Goal: Information Seeking & Learning: Find specific fact

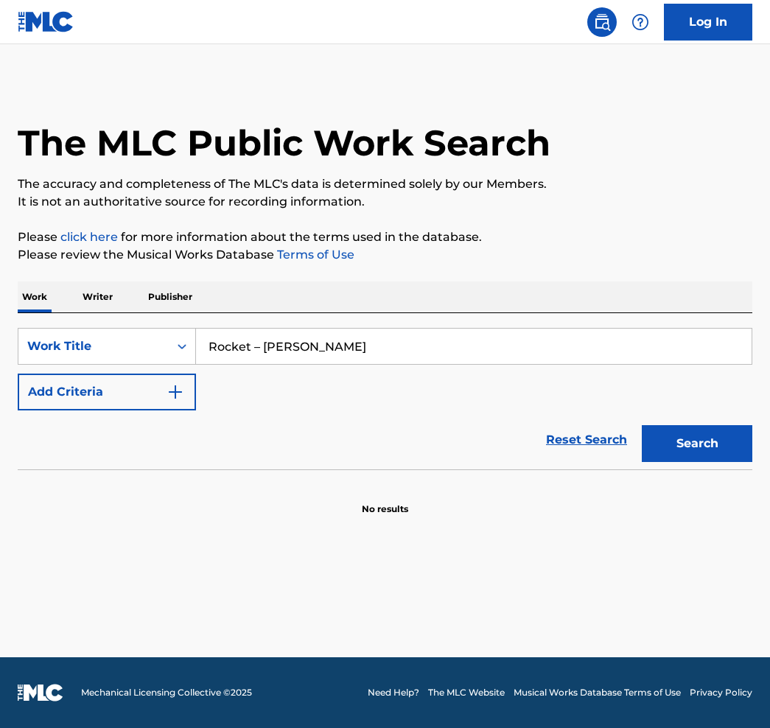
type input "Rocket – [PERSON_NAME]"
click at [172, 391] on img "Search Form" at bounding box center [175, 392] width 18 height 18
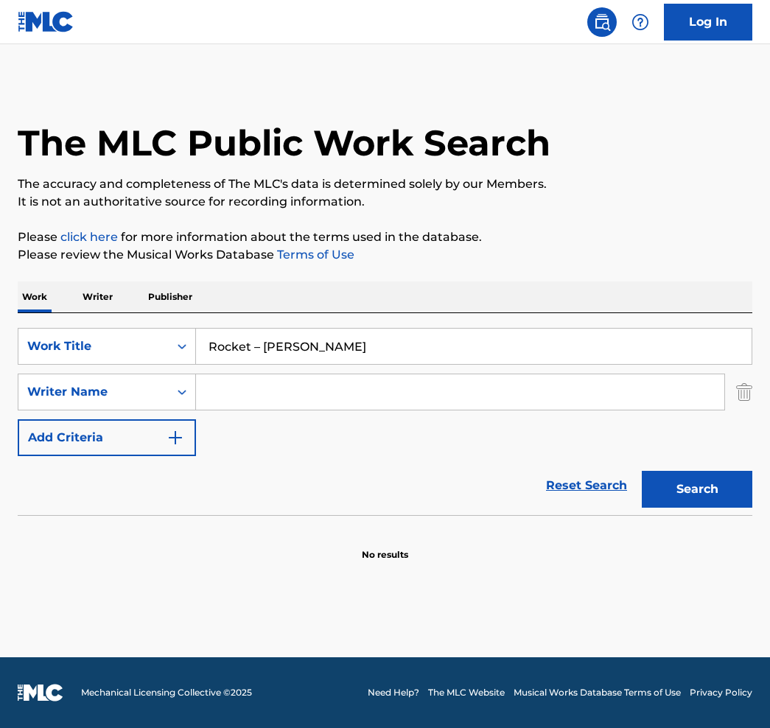
click at [254, 397] on input "Search Form" at bounding box center [460, 391] width 528 height 35
paste input "– [PERSON_NAME]"
type input "– [PERSON_NAME]"
drag, startPoint x: 253, startPoint y: 344, endPoint x: 401, endPoint y: 353, distance: 148.3
click at [401, 353] on input "Rocket – [PERSON_NAME]" at bounding box center [473, 346] width 555 height 35
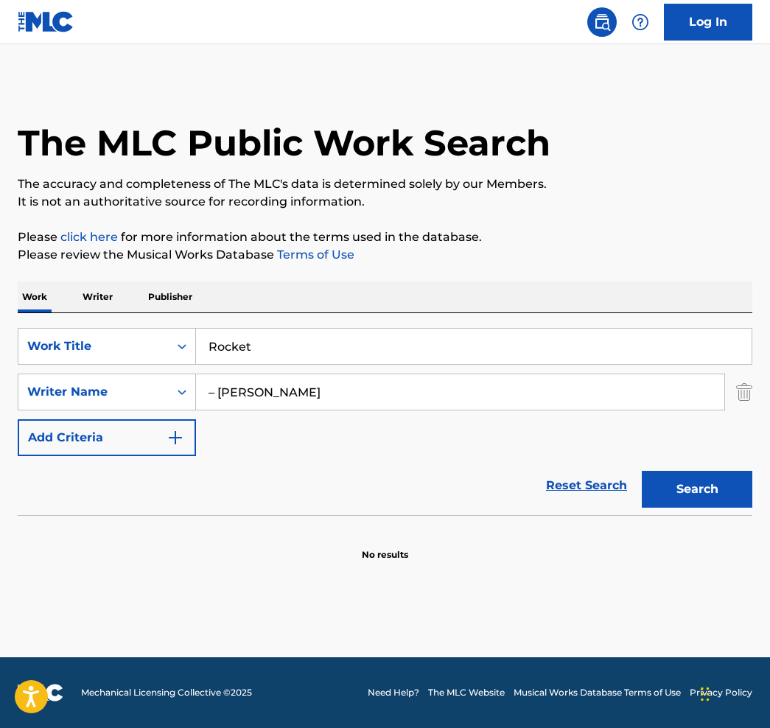
type input "Rocket"
click at [215, 396] on input "– [PERSON_NAME]" at bounding box center [460, 391] width 528 height 35
click at [697, 489] on button "Search" at bounding box center [697, 489] width 110 height 37
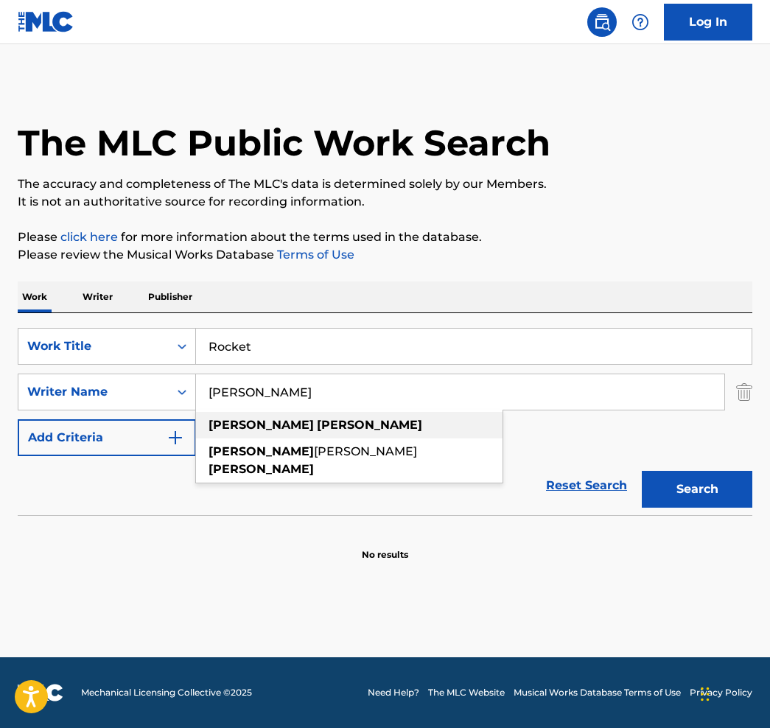
click at [317, 427] on strong "[PERSON_NAME]" at bounding box center [369, 425] width 105 height 14
type input "[PERSON_NAME]"
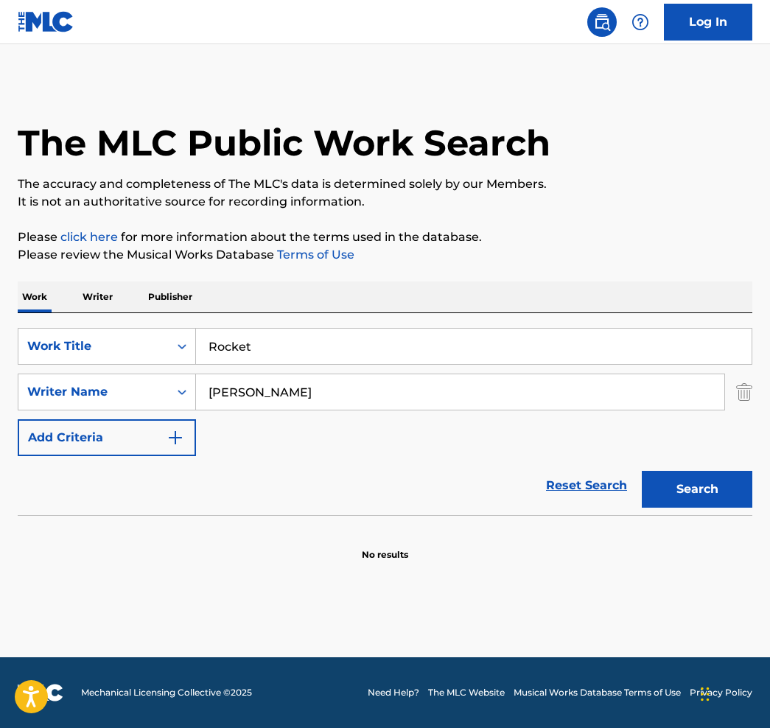
click at [709, 495] on button "Search" at bounding box center [697, 489] width 110 height 37
click at [657, 477] on button "Search" at bounding box center [697, 489] width 110 height 37
drag, startPoint x: 292, startPoint y: 392, endPoint x: 201, endPoint y: 382, distance: 91.2
click at [200, 382] on input "[PERSON_NAME]" at bounding box center [460, 391] width 528 height 35
click at [201, 382] on input "[PERSON_NAME]" at bounding box center [460, 391] width 528 height 35
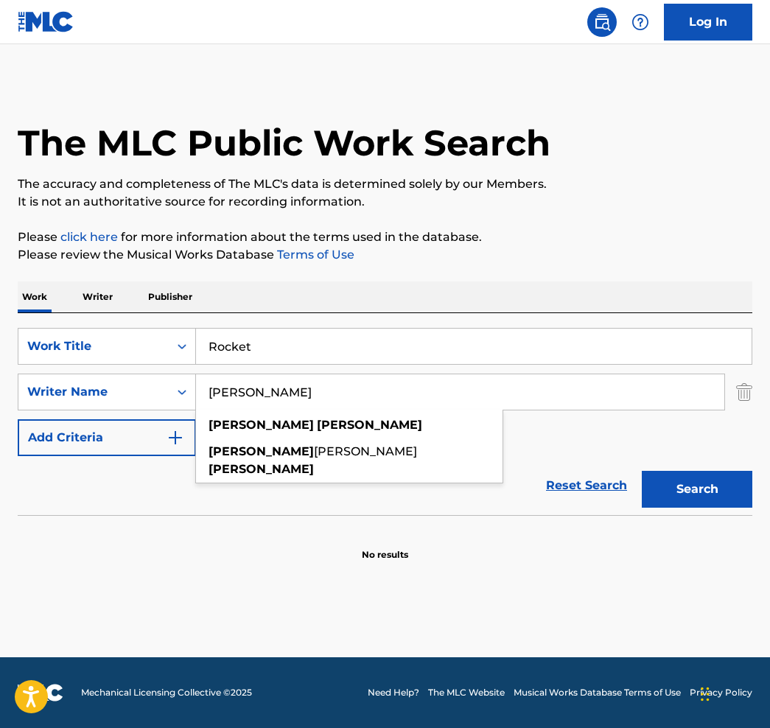
click at [697, 489] on button "Search" at bounding box center [697, 489] width 110 height 37
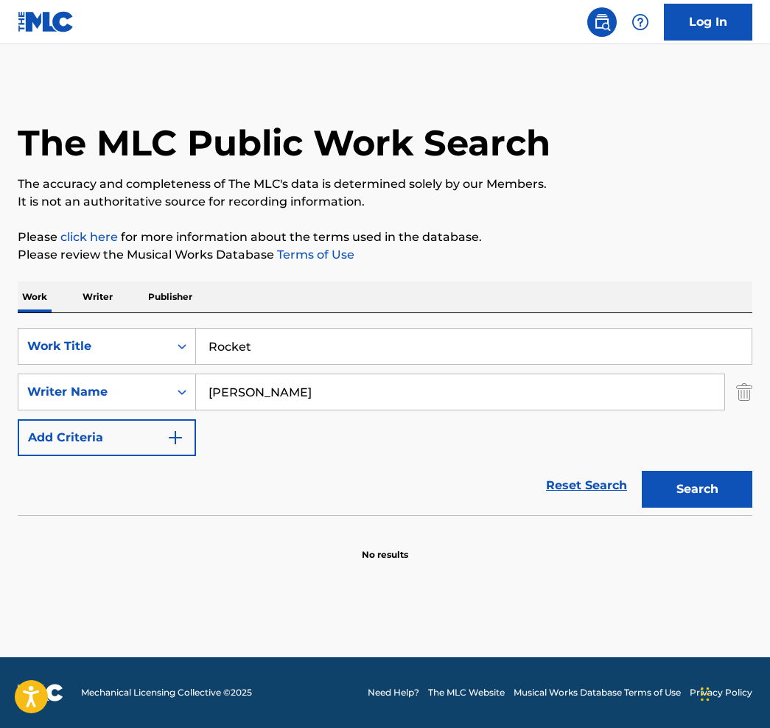
click at [99, 295] on p "Writer" at bounding box center [97, 296] width 39 height 31
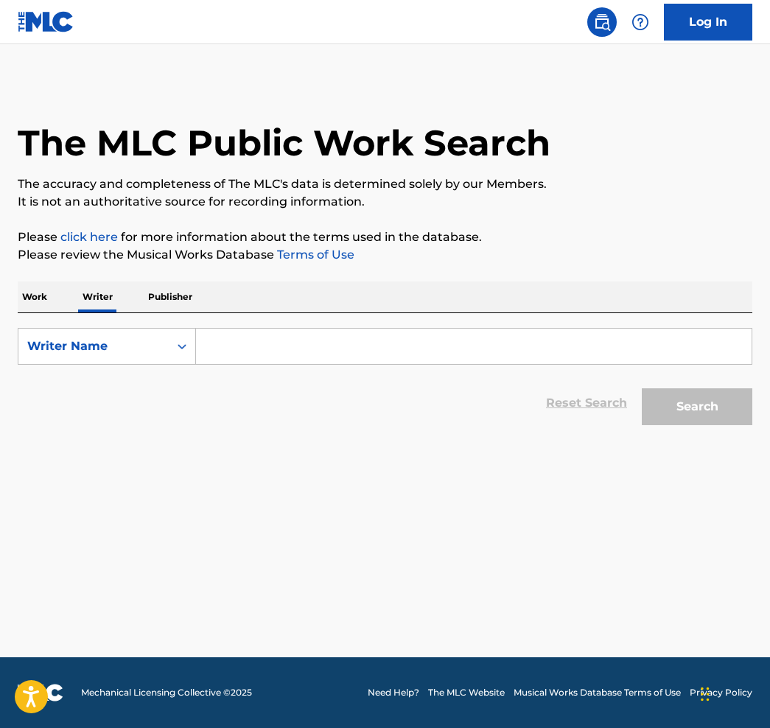
click at [234, 346] on input "Search Form" at bounding box center [473, 346] width 555 height 35
paste input "– [PERSON_NAME]"
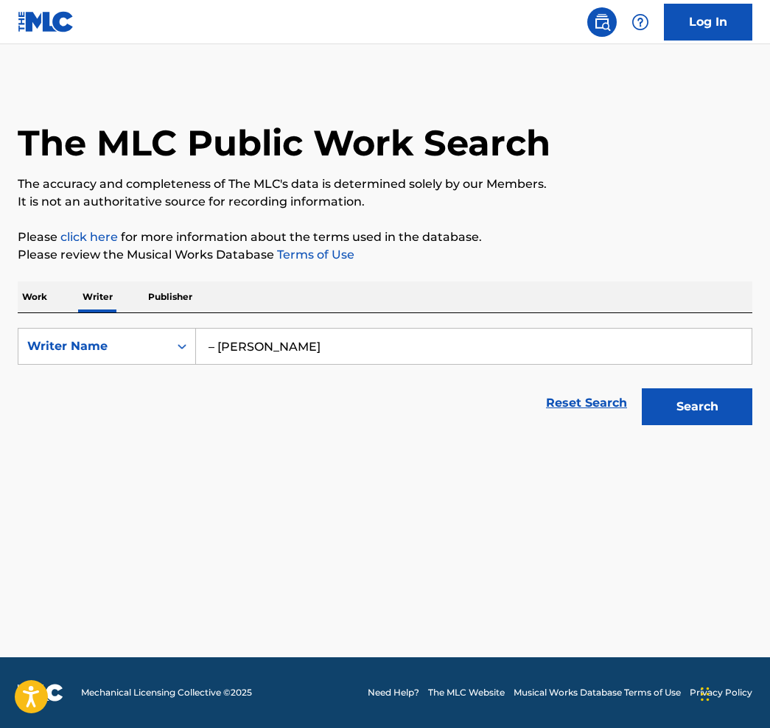
click at [697, 407] on button "Search" at bounding box center [697, 406] width 110 height 37
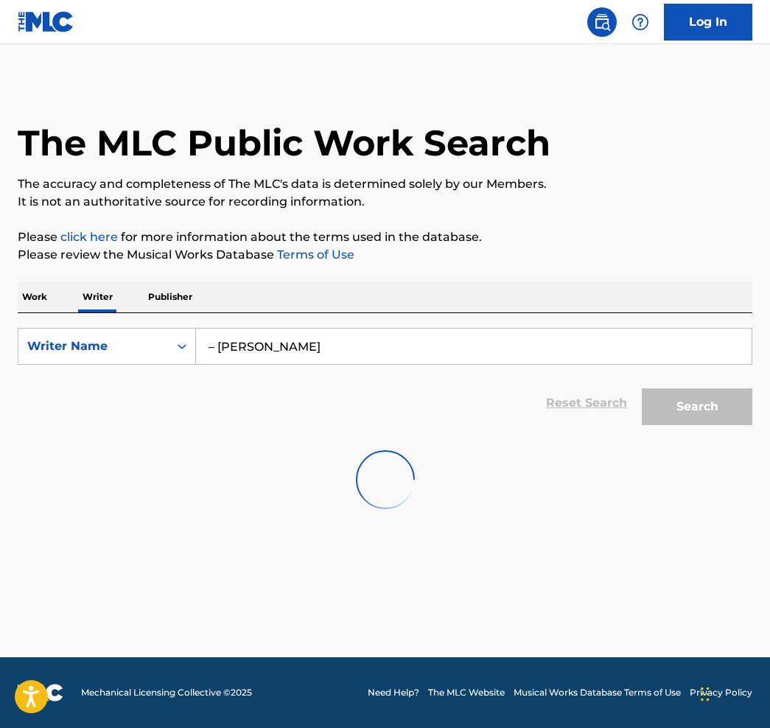
click at [216, 343] on input "– [PERSON_NAME]" at bounding box center [473, 346] width 555 height 35
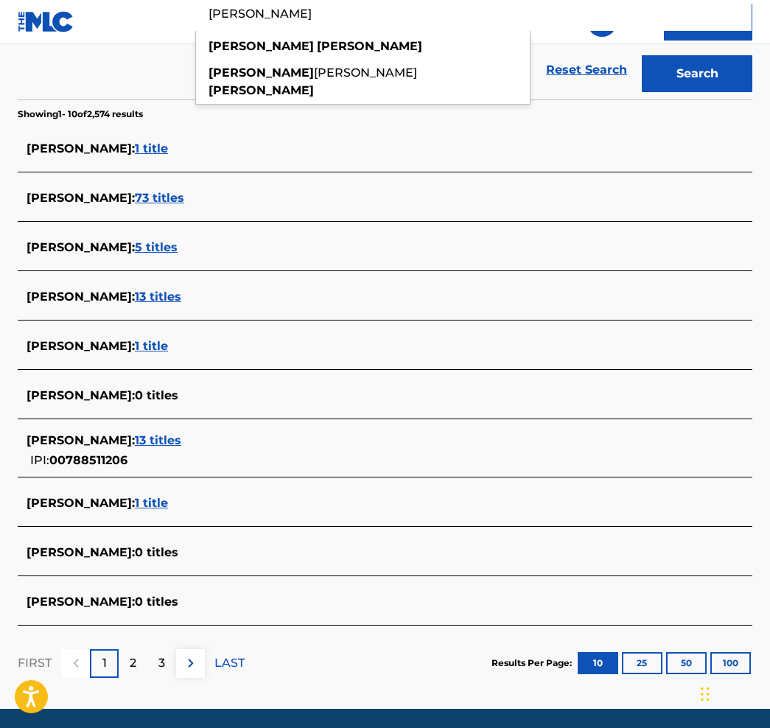
scroll to position [336, 0]
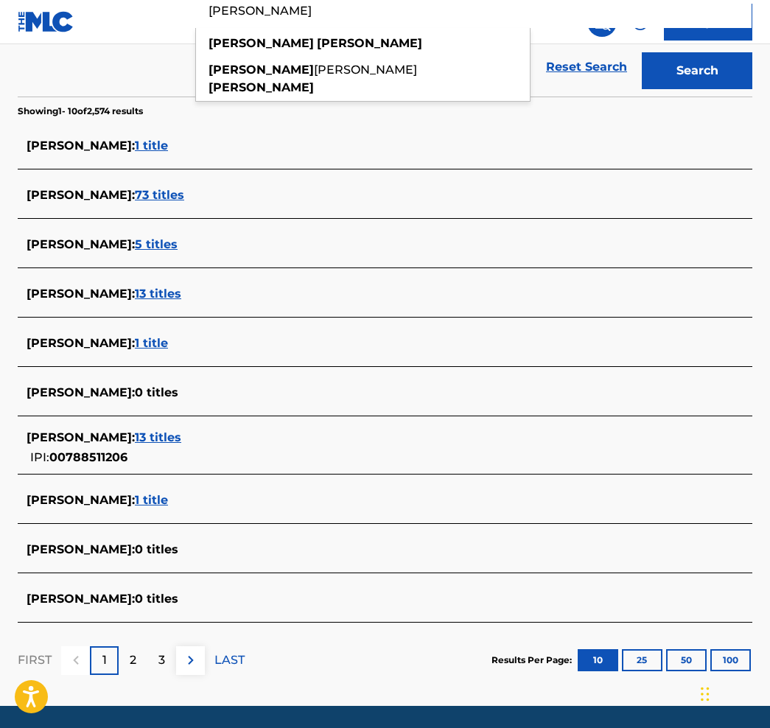
type input "[PERSON_NAME]"
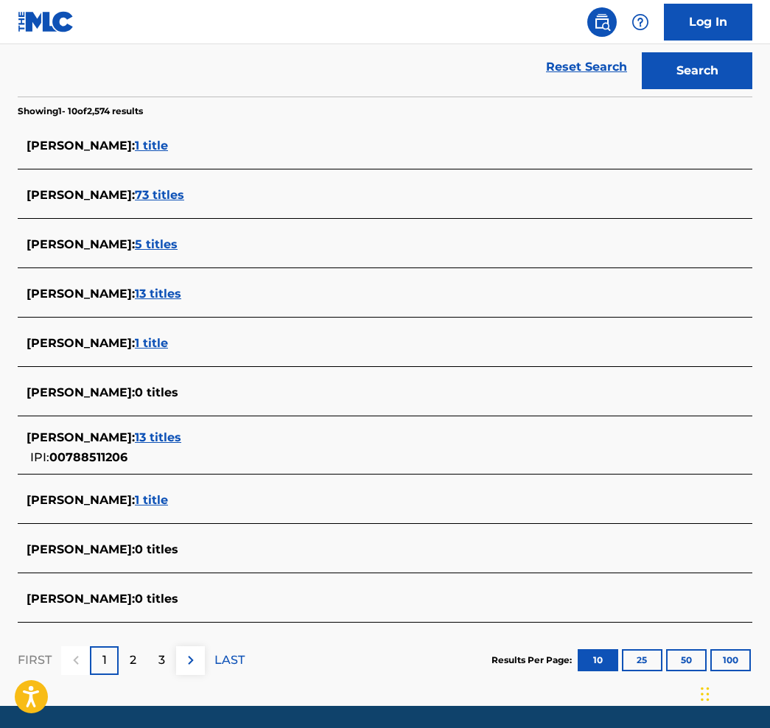
click at [176, 437] on span "13 titles" at bounding box center [158, 437] width 46 height 14
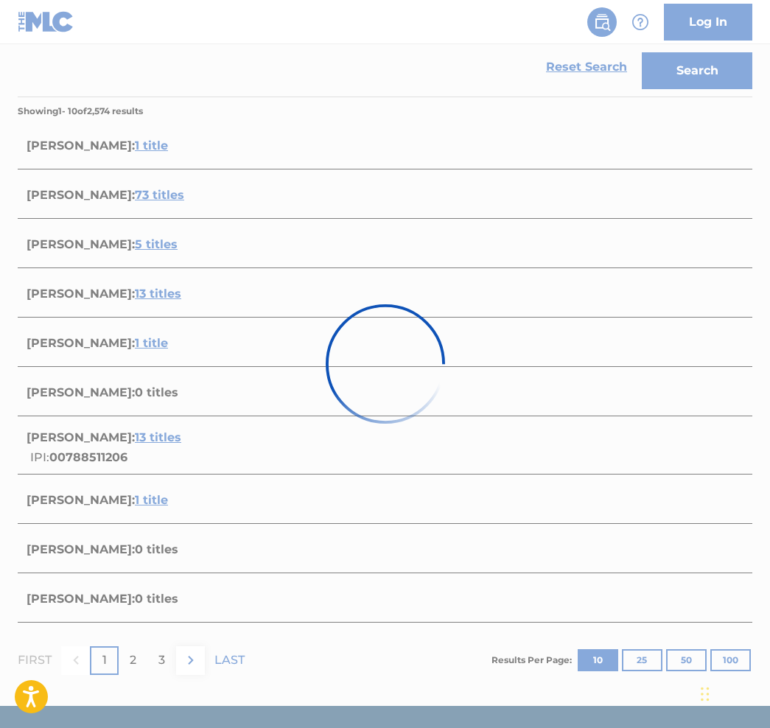
click at [138, 193] on div at bounding box center [385, 364] width 770 height 728
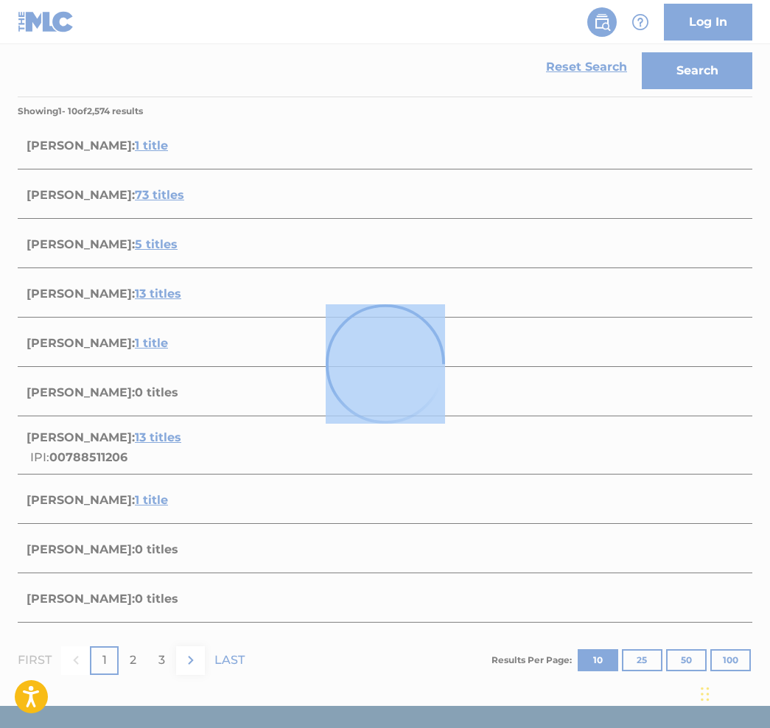
click at [138, 194] on div at bounding box center [385, 364] width 770 height 728
click at [85, 93] on div at bounding box center [385, 364] width 770 height 728
click at [396, 377] on img at bounding box center [385, 363] width 131 height 131
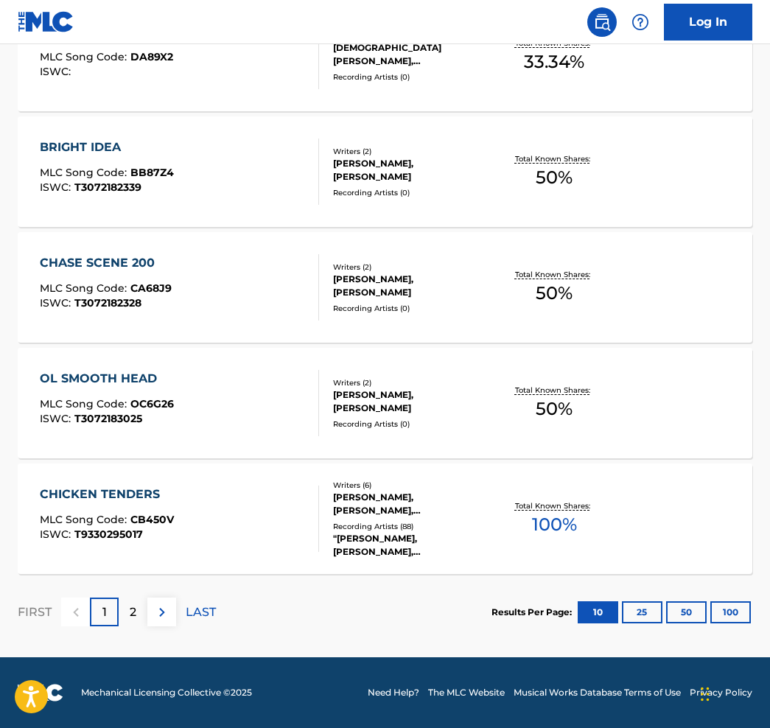
scroll to position [1075, 0]
click at [163, 610] on img at bounding box center [162, 612] width 18 height 18
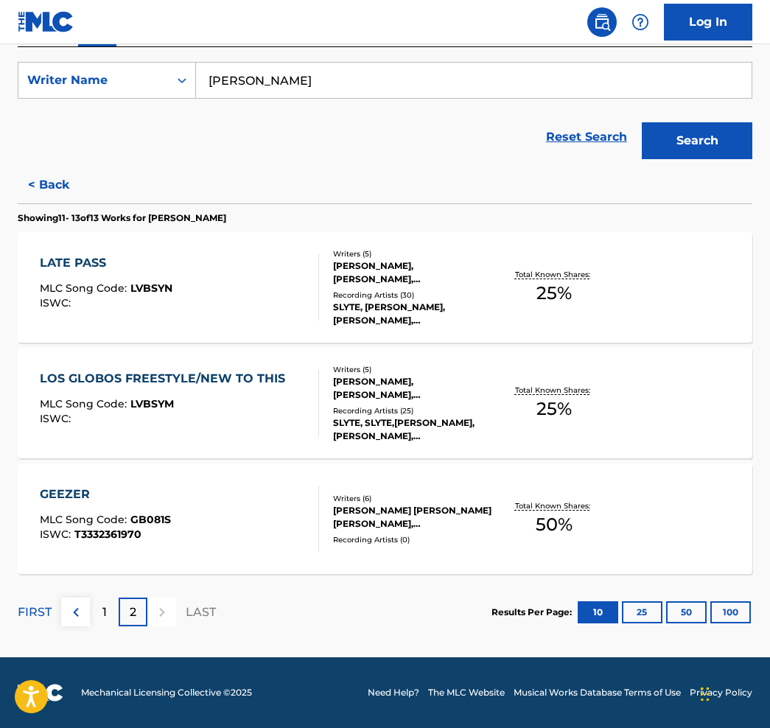
scroll to position [266, 0]
click at [315, 99] on form "SearchWithCriteria610d3dd6-da17-4db3-af34-b34b7b53e812 Writer Name [PERSON_NAME…" at bounding box center [385, 114] width 734 height 105
click at [32, 194] on button "< Back" at bounding box center [62, 184] width 88 height 37
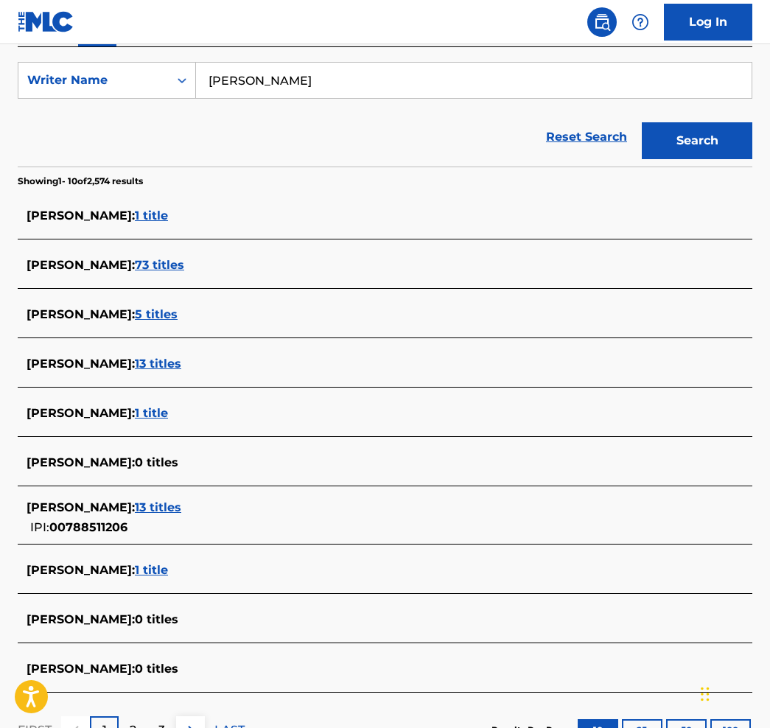
click at [32, 194] on section "[PERSON_NAME] : 1 title [PERSON_NAME] : 73 titles [PERSON_NAME] : 5 titles [PER…" at bounding box center [385, 440] width 734 height 505
click at [139, 267] on span "73 titles" at bounding box center [159, 265] width 49 height 14
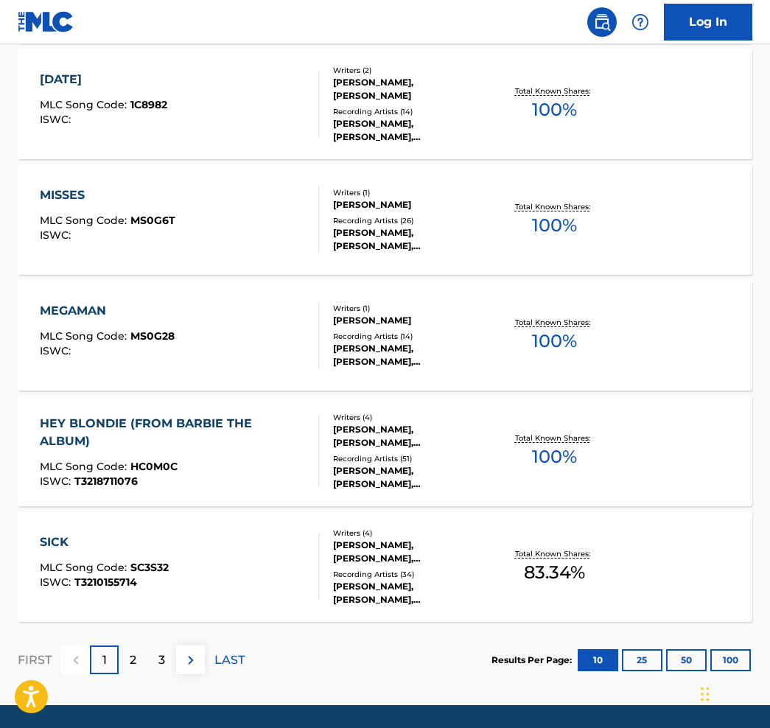
scroll to position [1028, 0]
click at [130, 661] on p "2" at bounding box center [133, 660] width 7 height 18
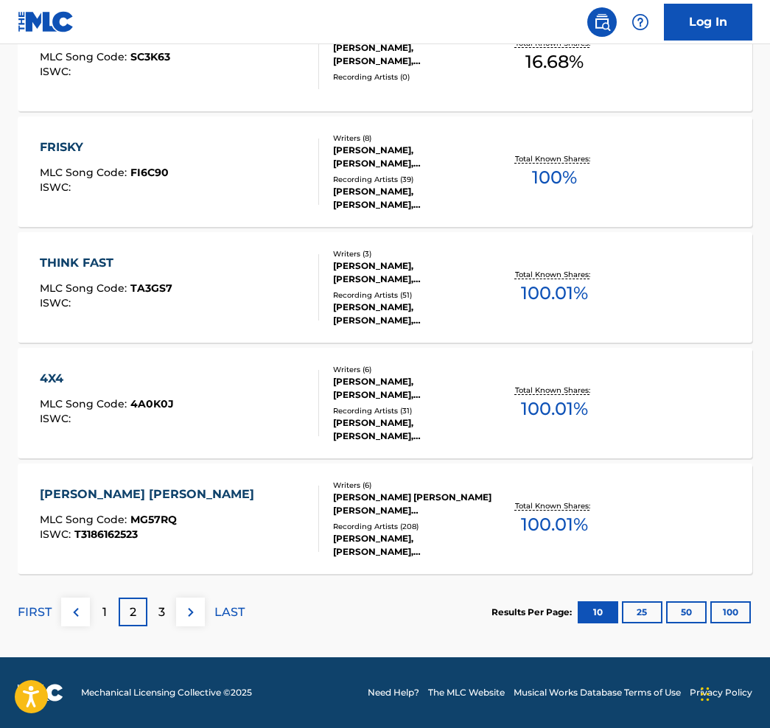
scroll to position [1075, 0]
click at [164, 622] on div "3" at bounding box center [161, 611] width 29 height 29
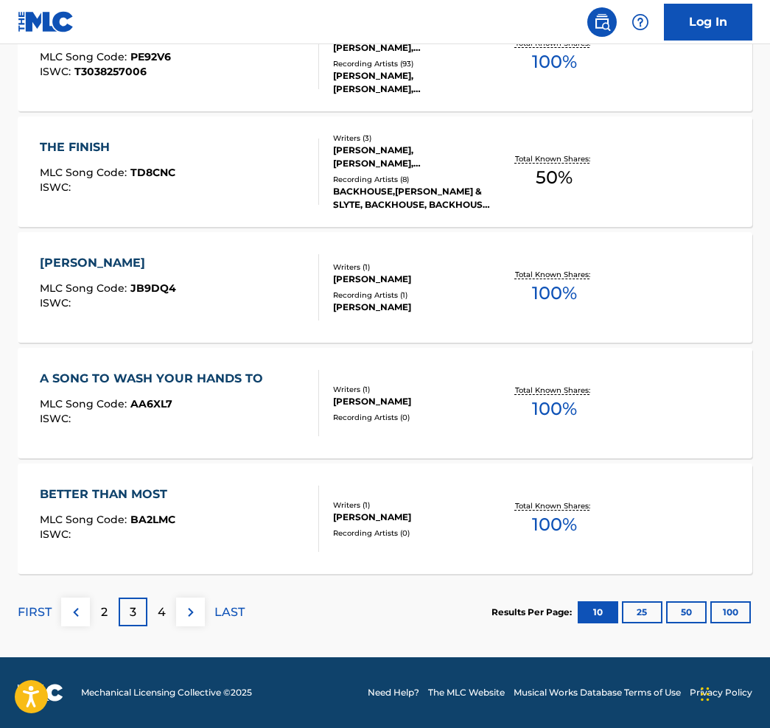
click at [159, 618] on p "4" at bounding box center [162, 612] width 8 height 18
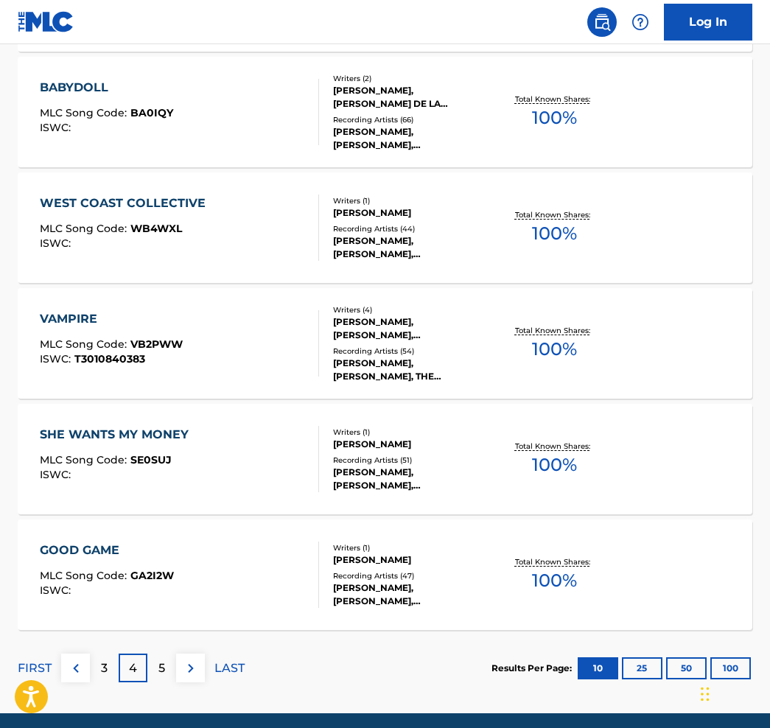
scroll to position [1022, 0]
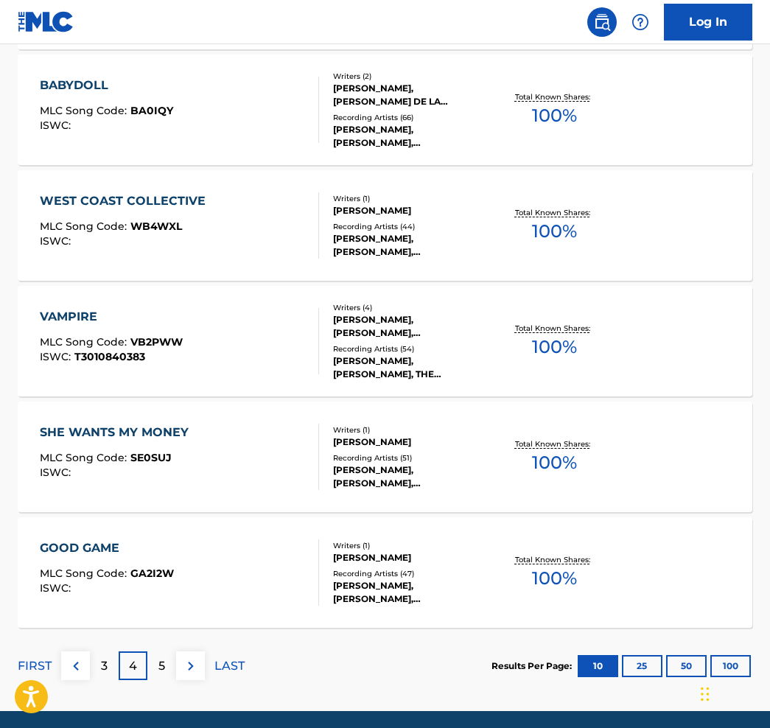
click at [166, 660] on div "5" at bounding box center [161, 665] width 29 height 29
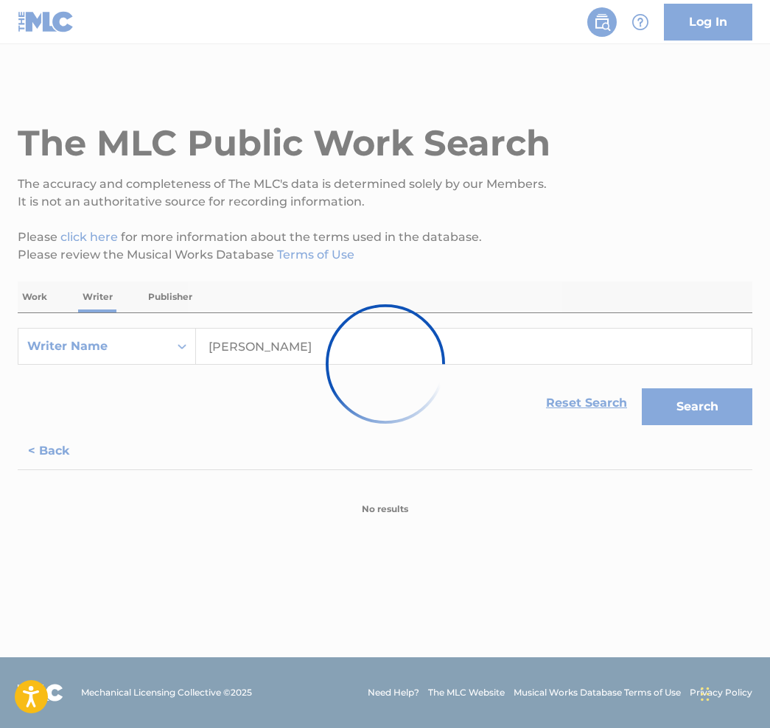
scroll to position [0, 0]
click at [256, 441] on div at bounding box center [385, 364] width 770 height 728
click at [40, 449] on div at bounding box center [385, 364] width 770 height 728
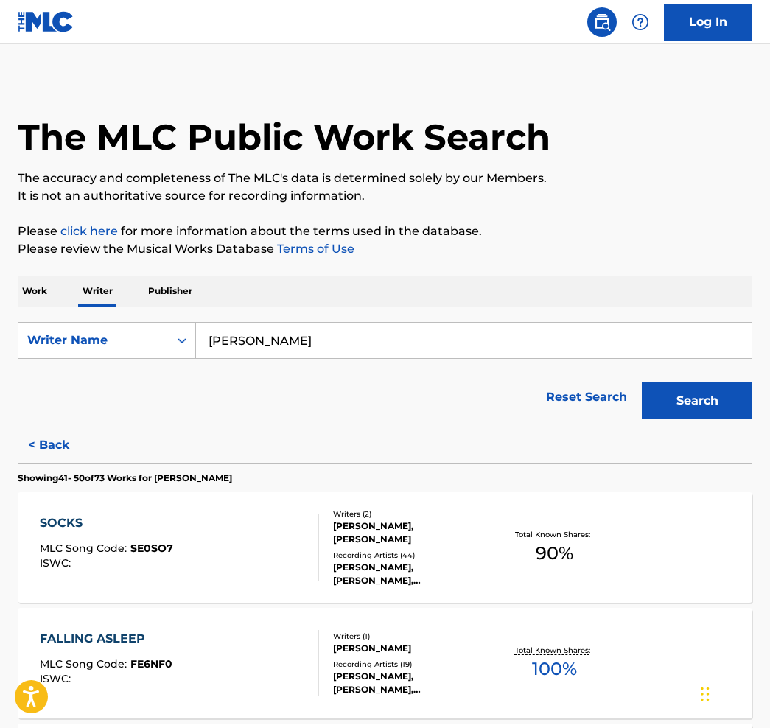
scroll to position [9, 0]
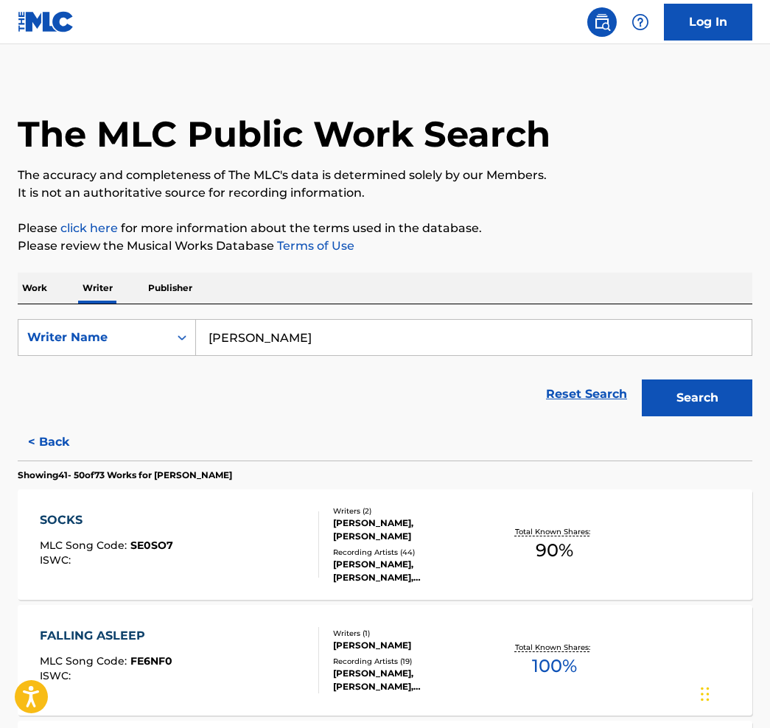
click at [308, 344] on input "[PERSON_NAME]" at bounding box center [473, 337] width 555 height 35
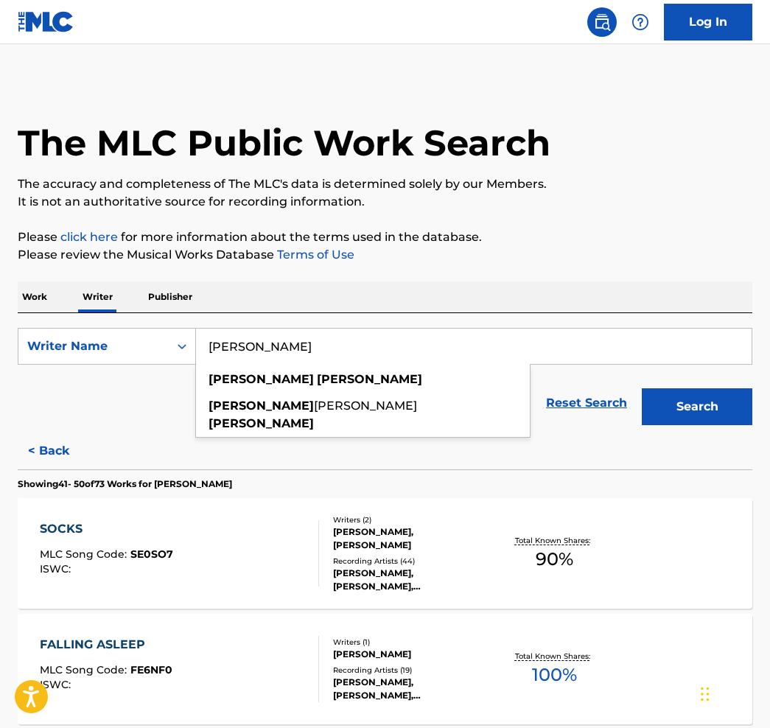
scroll to position [0, 0]
click at [320, 344] on input "[PERSON_NAME]" at bounding box center [473, 346] width 555 height 35
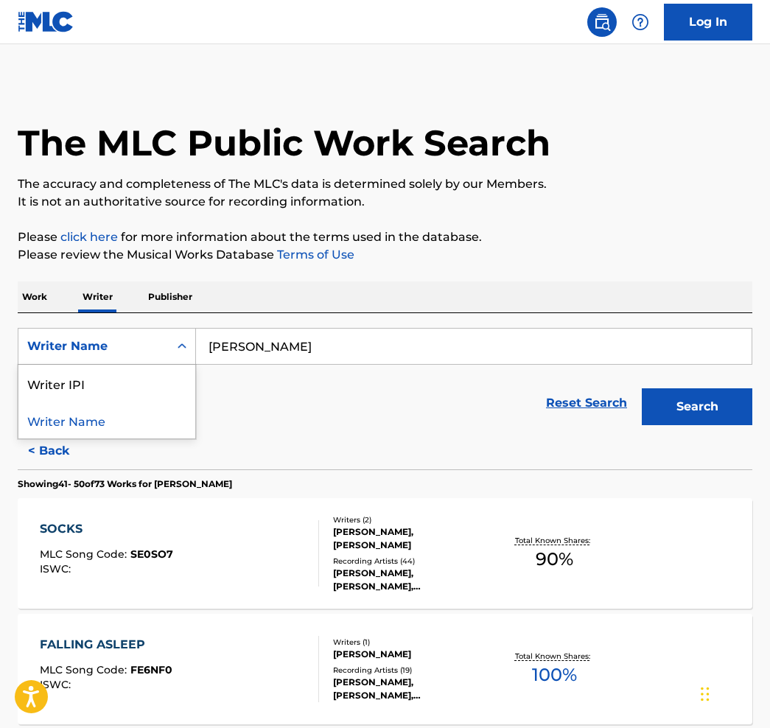
click at [184, 348] on icon "Search Form" at bounding box center [182, 345] width 9 height 5
click at [32, 300] on p "Work" at bounding box center [35, 296] width 34 height 31
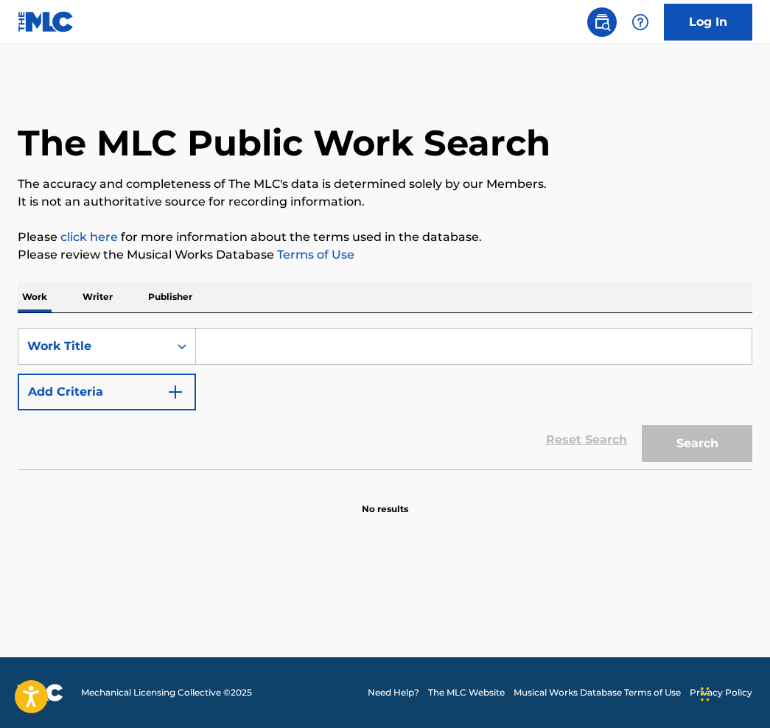
click at [247, 337] on input "Search Form" at bounding box center [473, 346] width 555 height 35
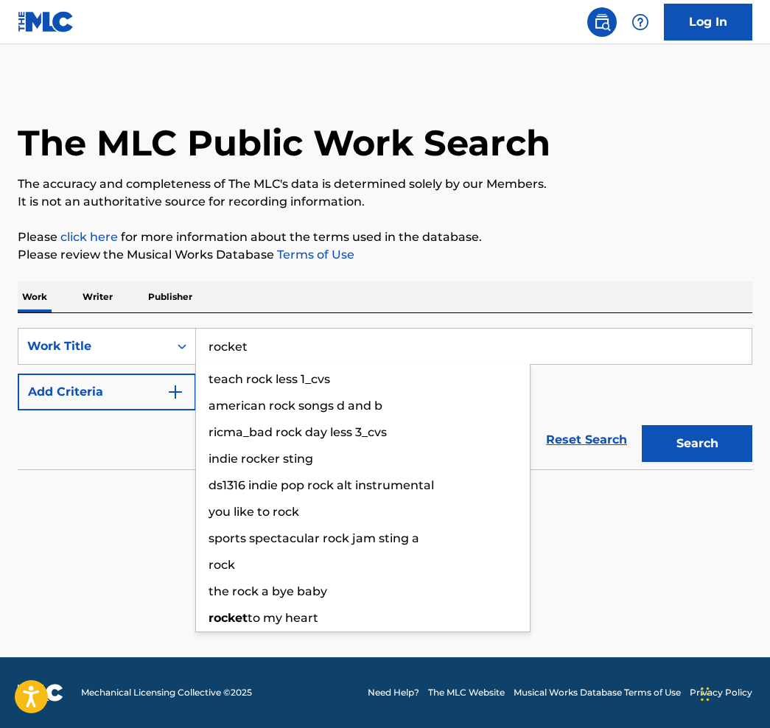
type input "rocket"
click at [697, 443] on button "Search" at bounding box center [697, 443] width 110 height 37
